Goal: Find specific page/section: Find specific page/section

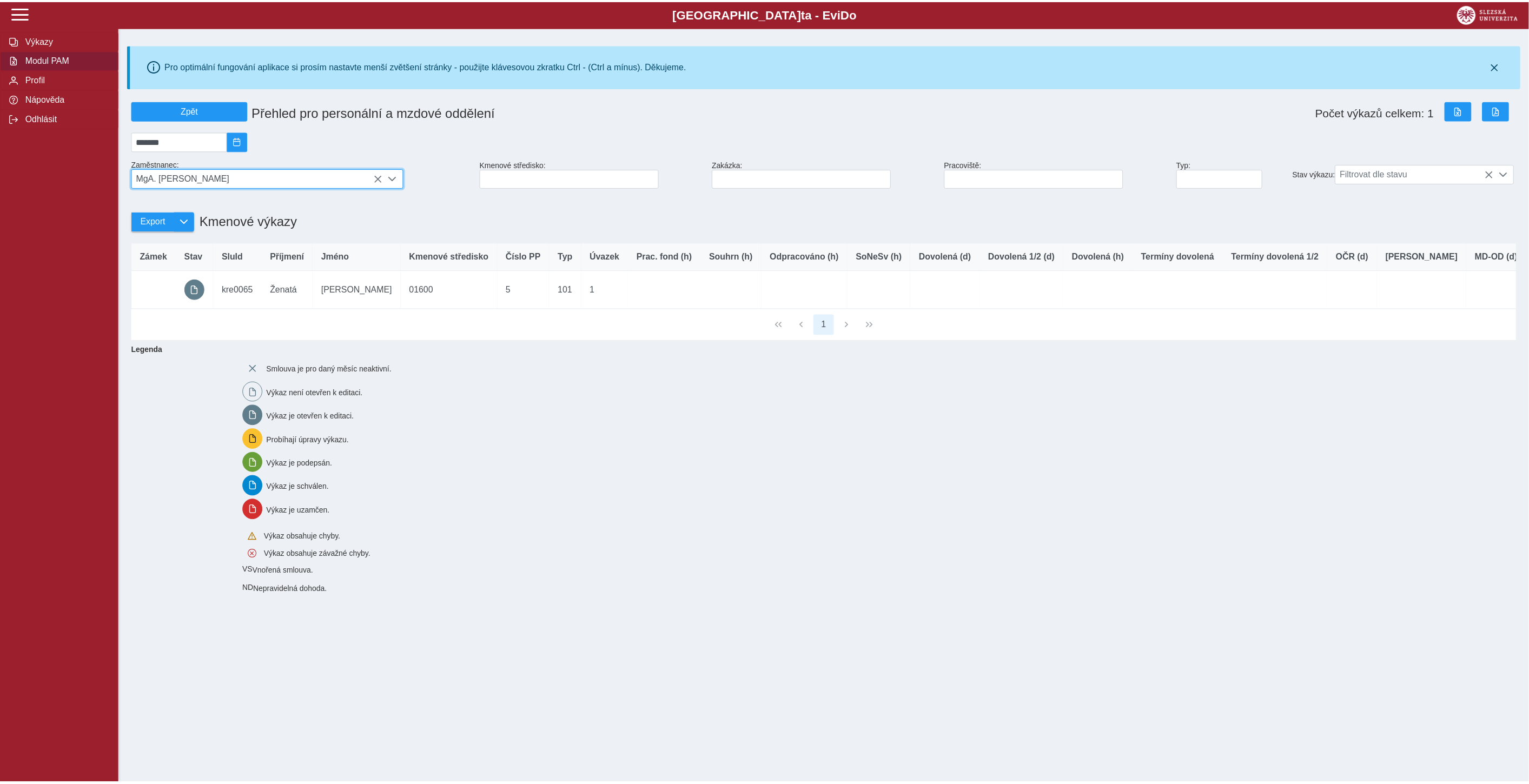
scroll to position [7, 46]
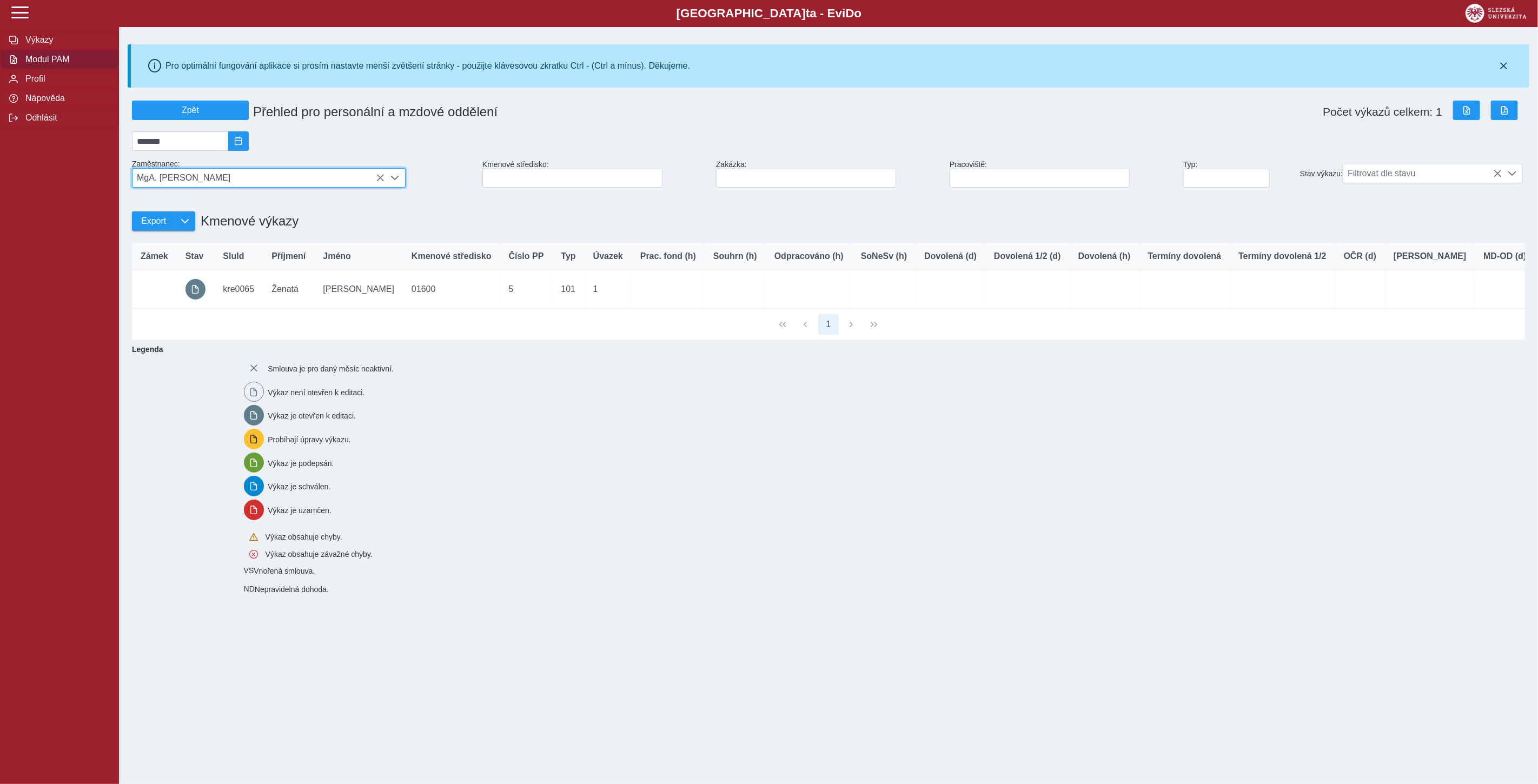
click at [343, 181] on span "MgA. [PERSON_NAME]" at bounding box center [259, 178] width 252 height 18
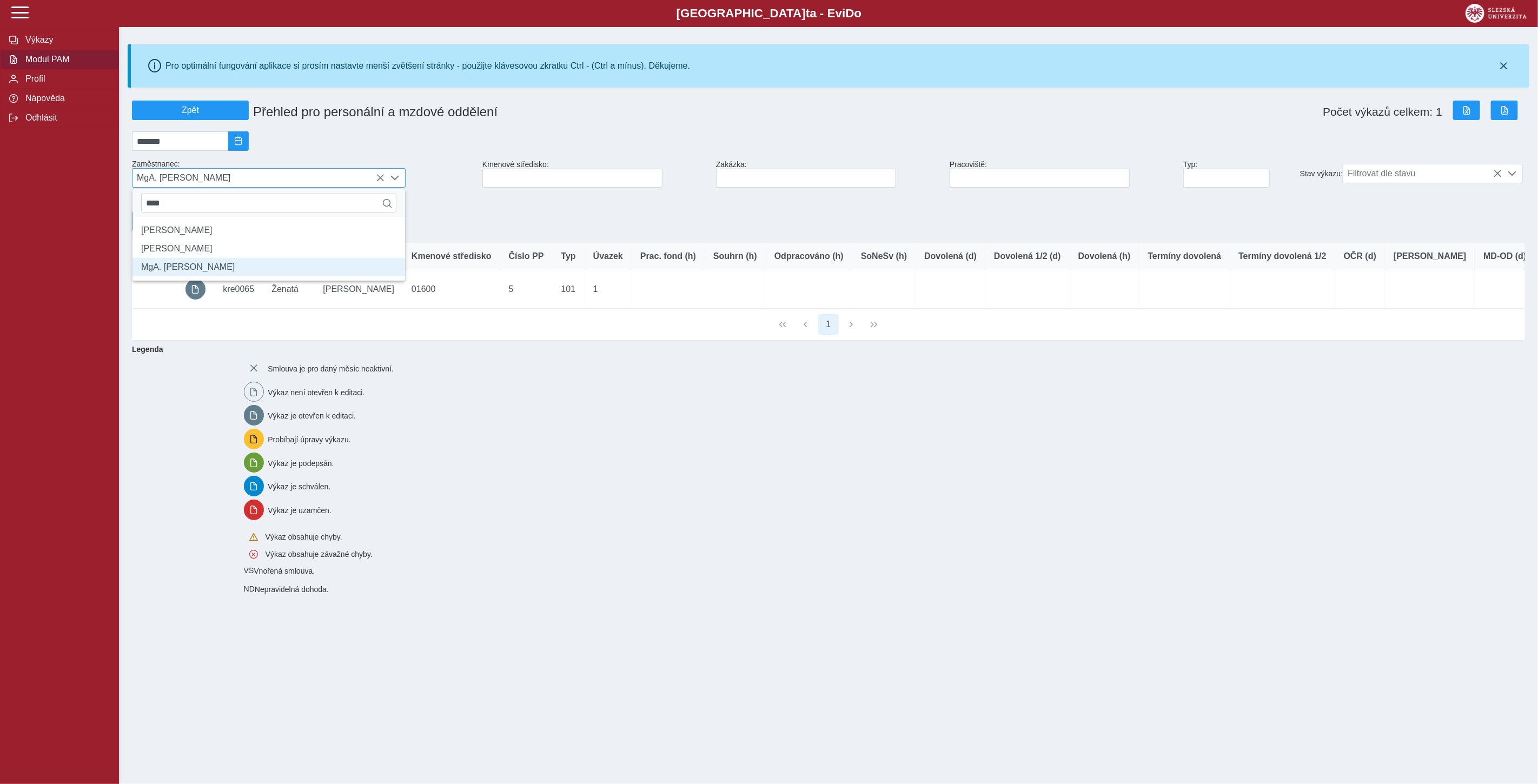
click at [380, 182] on icon at bounding box center [380, 178] width 8 height 8
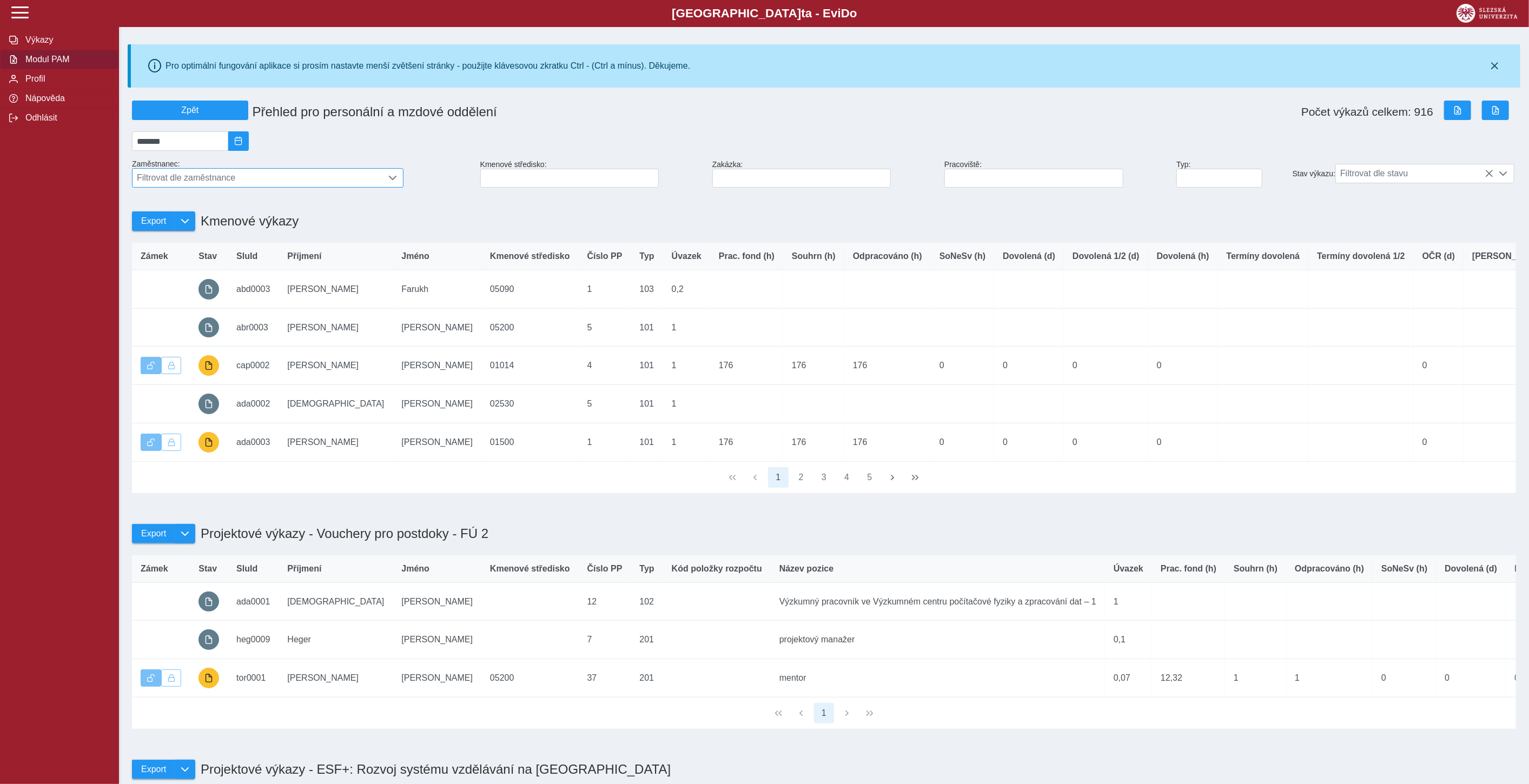
click at [330, 181] on span "Filtrovat dle zaměstnance" at bounding box center [257, 178] width 250 height 18
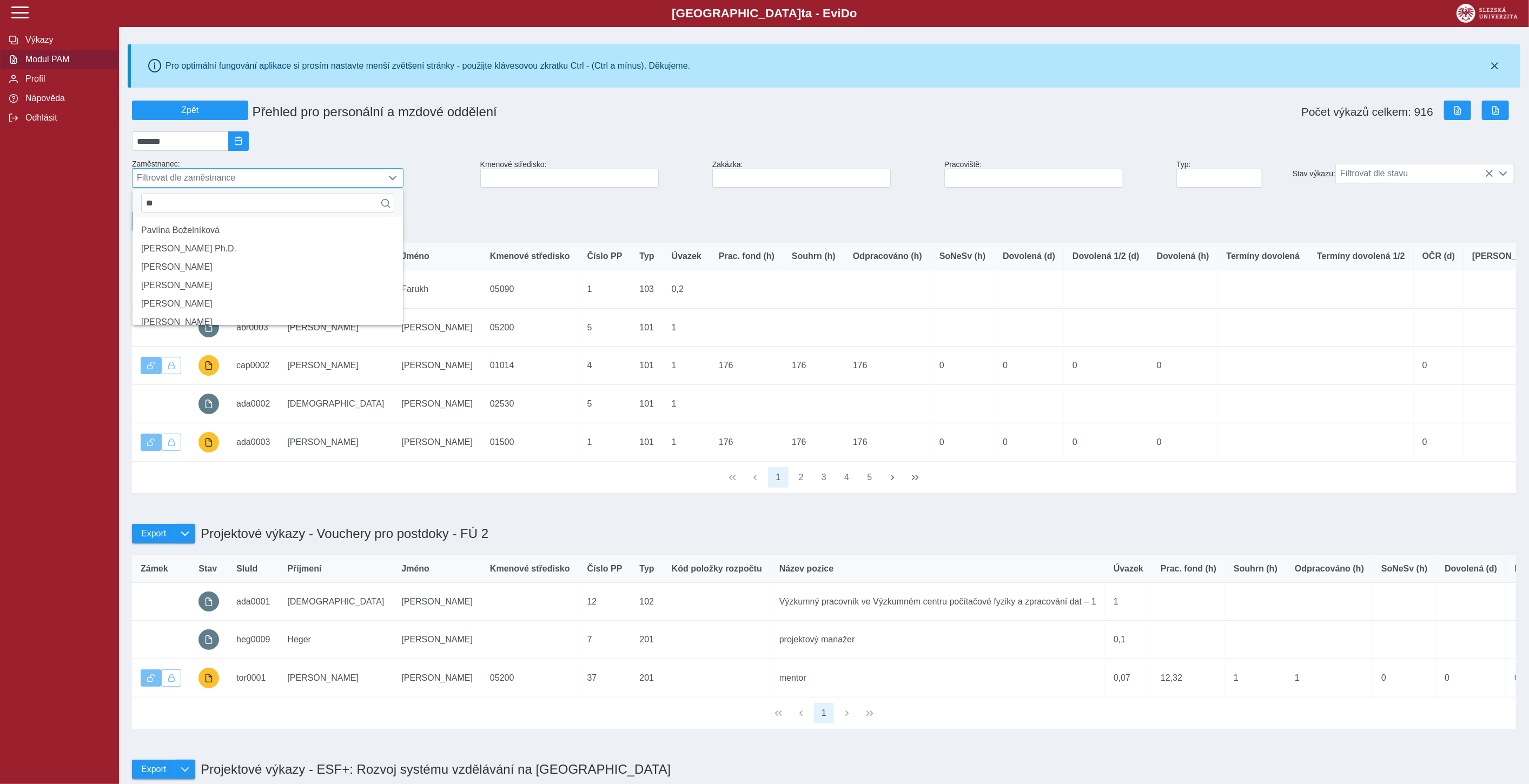
type input "*"
type input "*******"
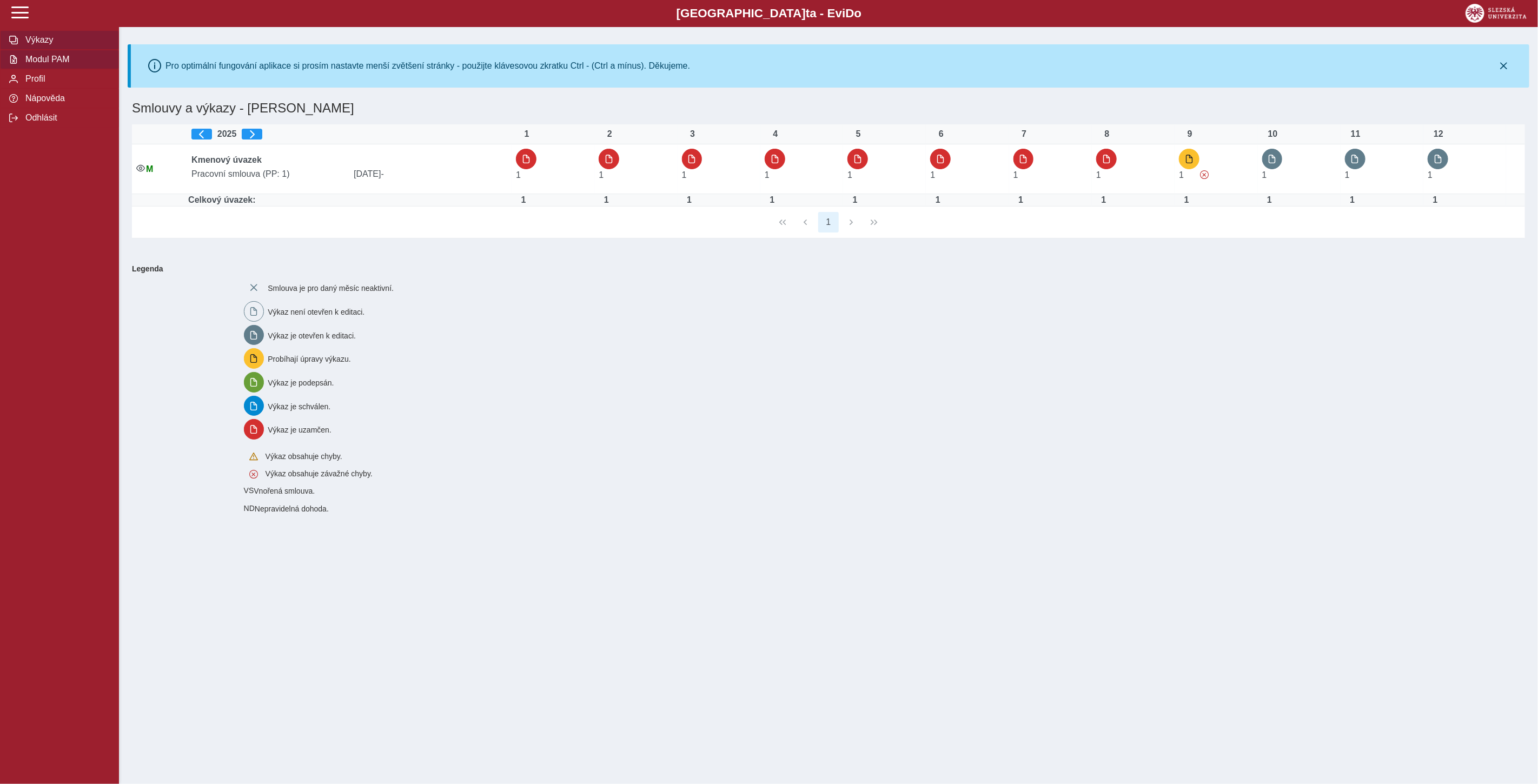
click at [61, 64] on span "Modul PAM" at bounding box center [66, 59] width 87 height 10
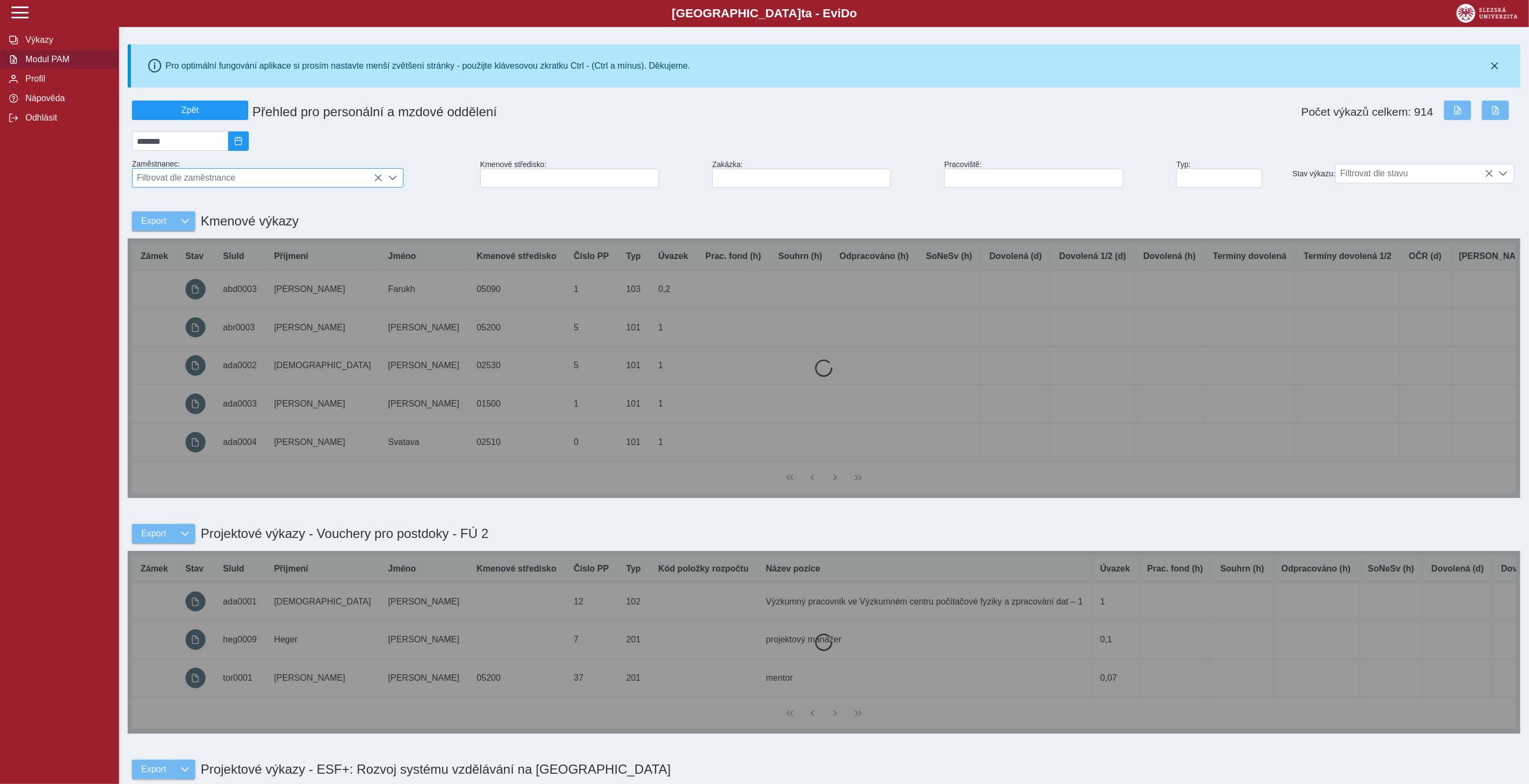
click at [292, 178] on span "Filtrovat dle zaměstnance" at bounding box center [257, 178] width 250 height 18
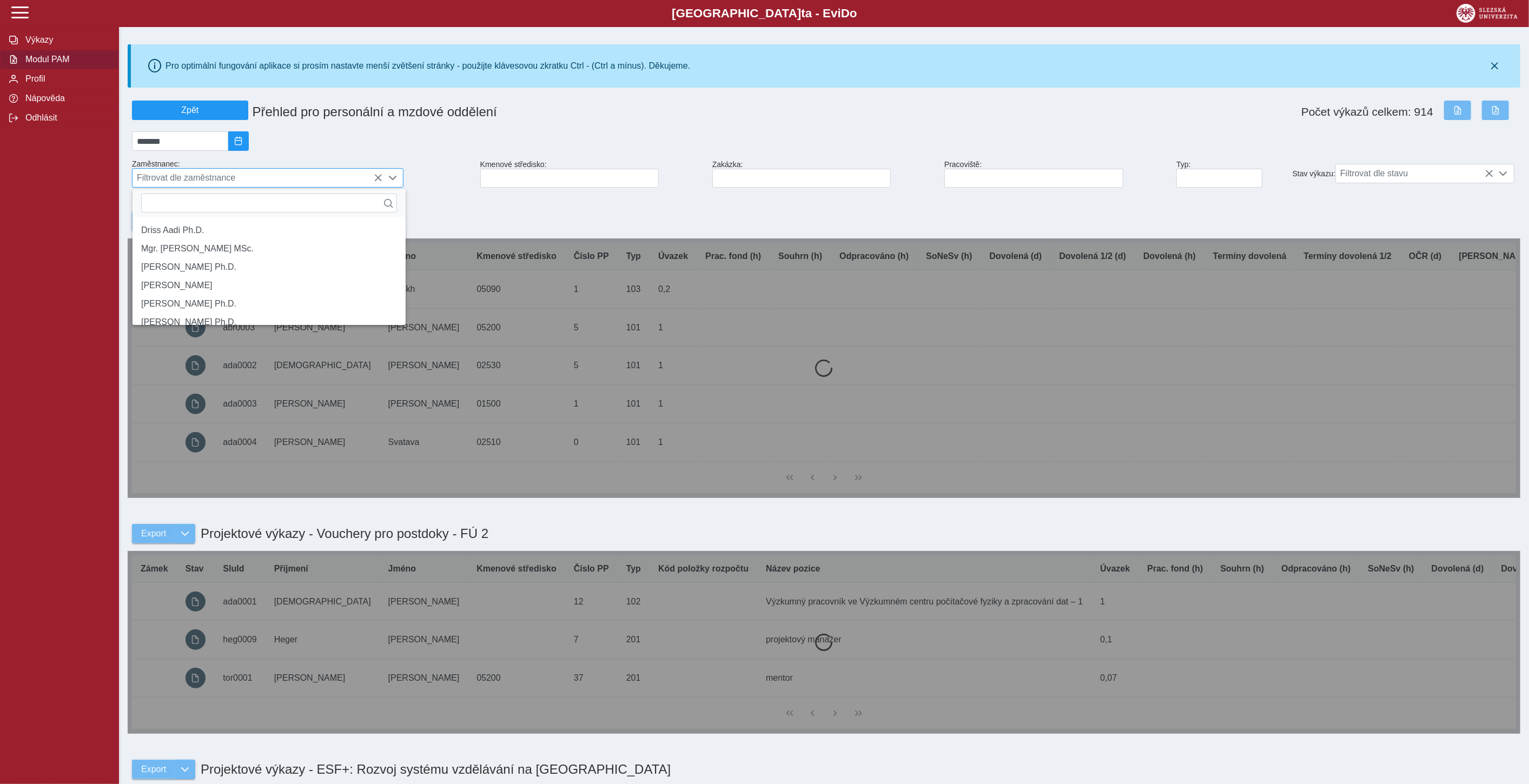
scroll to position [7, 46]
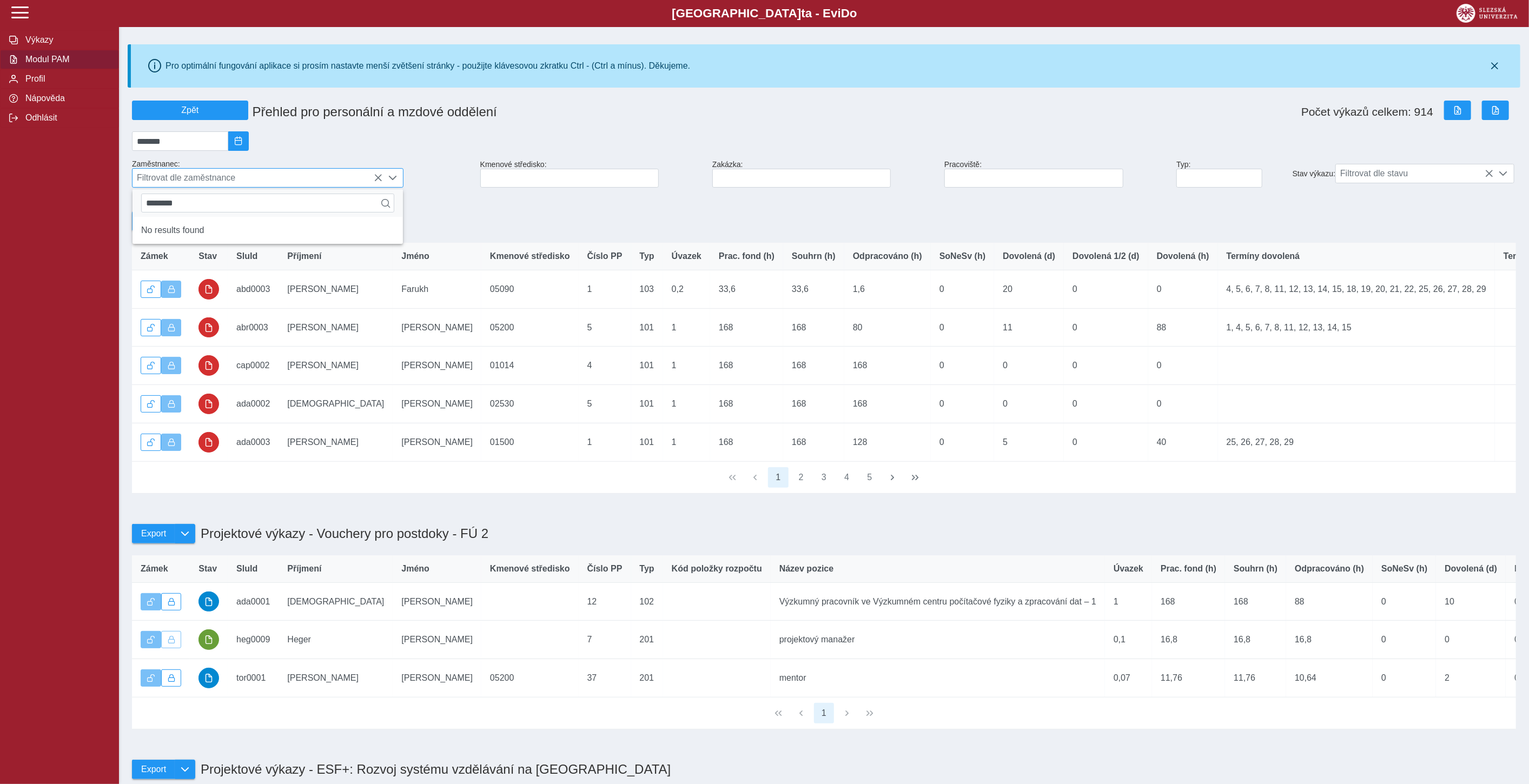
type input "*********"
click at [46, 103] on span "Nápověda" at bounding box center [66, 98] width 87 height 10
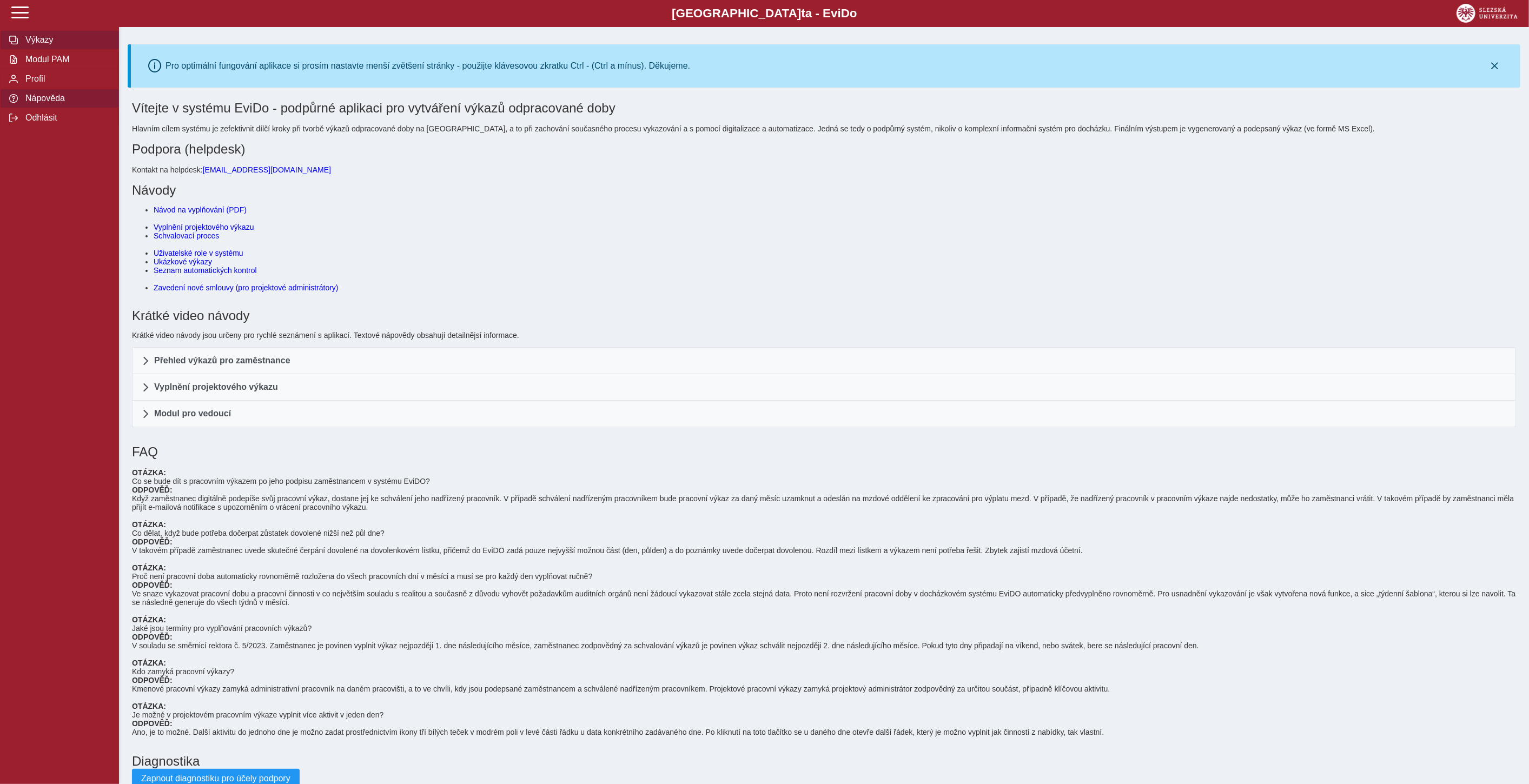
click at [42, 44] on span "Výkazy" at bounding box center [66, 40] width 87 height 10
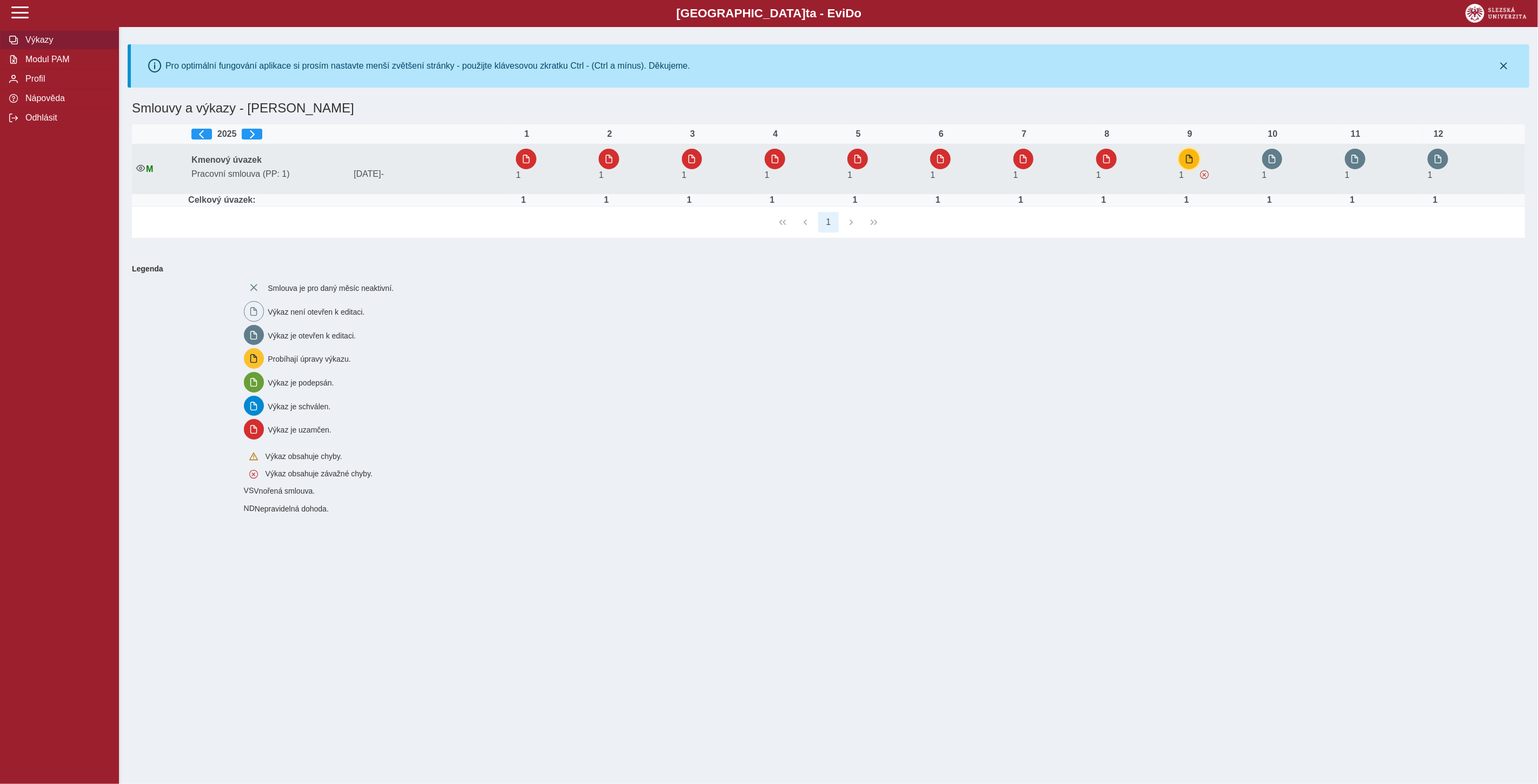
click at [1194, 153] on button "button" at bounding box center [1189, 159] width 20 height 20
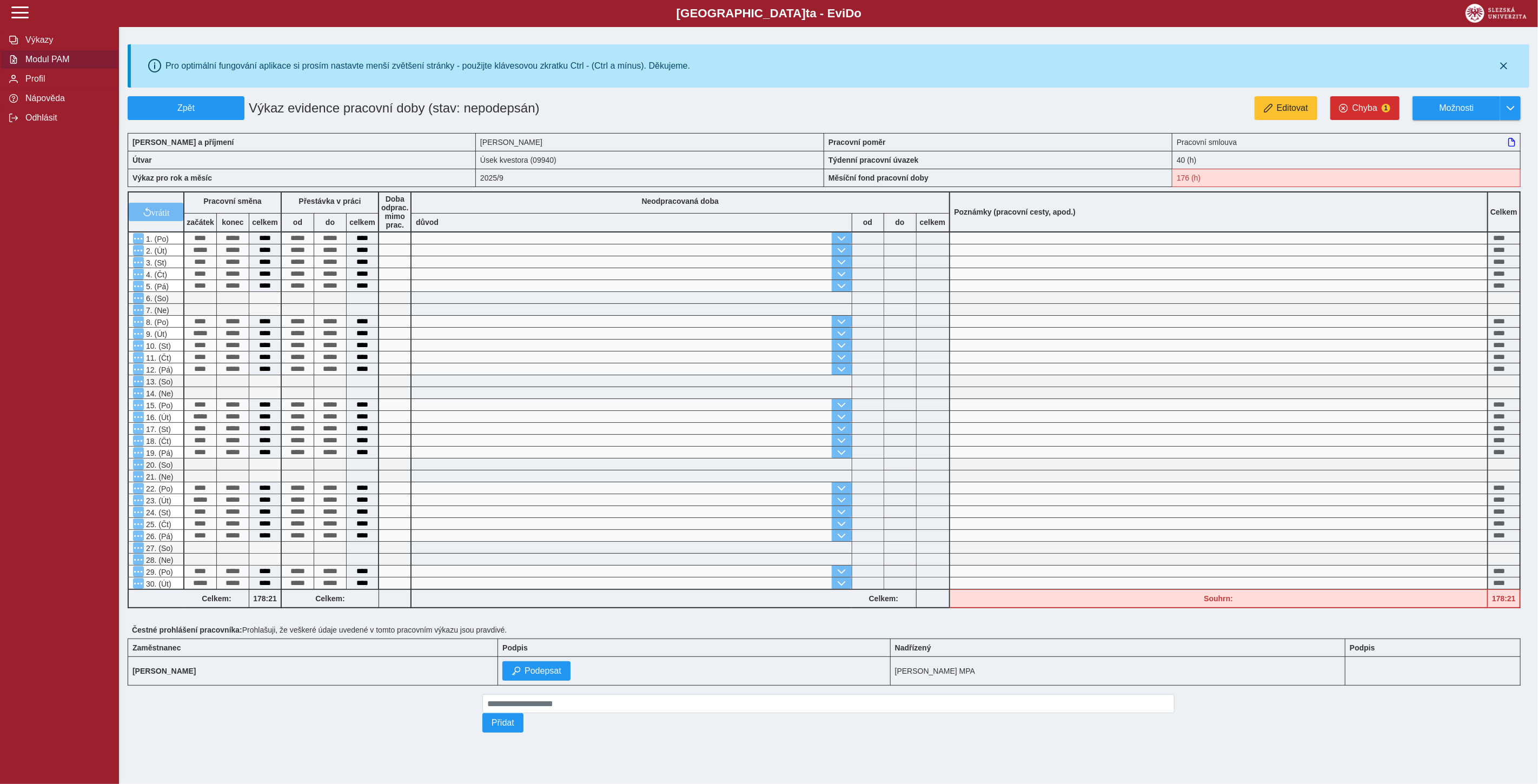
click at [39, 62] on span "Modul PAM" at bounding box center [66, 59] width 87 height 10
